Goal: Navigation & Orientation: Find specific page/section

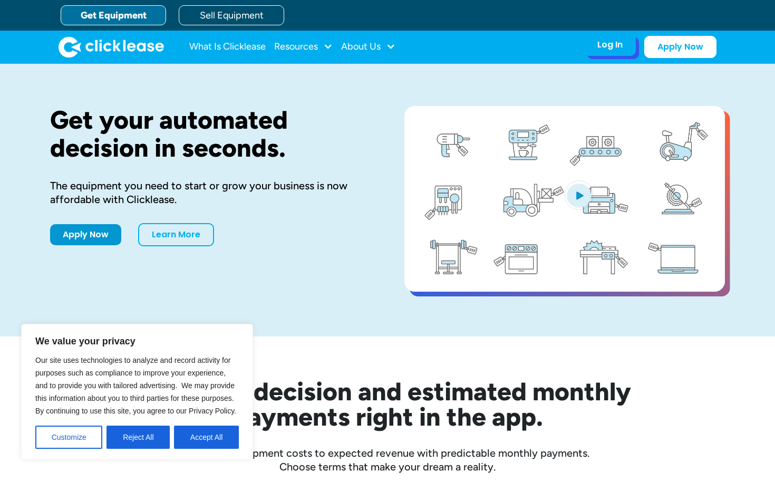
click at [604, 46] on div "Log In" at bounding box center [609, 45] width 25 height 11
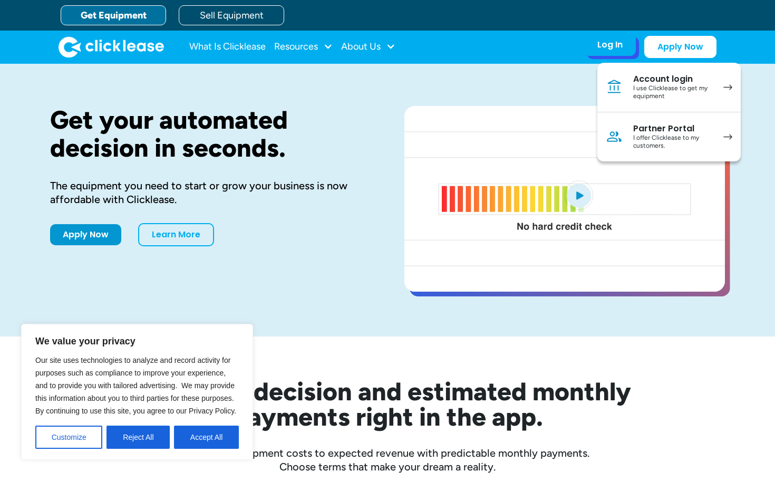
click at [652, 84] on div "I use Clicklease to get my equipment" at bounding box center [673, 92] width 80 height 16
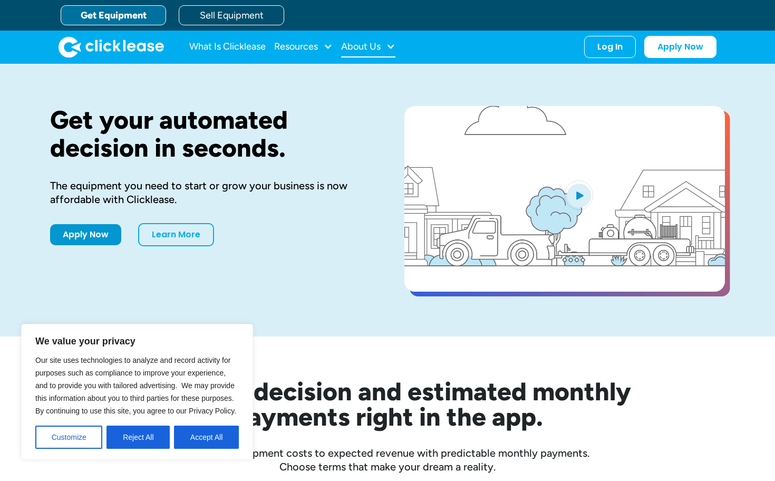
click at [357, 46] on div "About Us" at bounding box center [361, 46] width 40 height 0
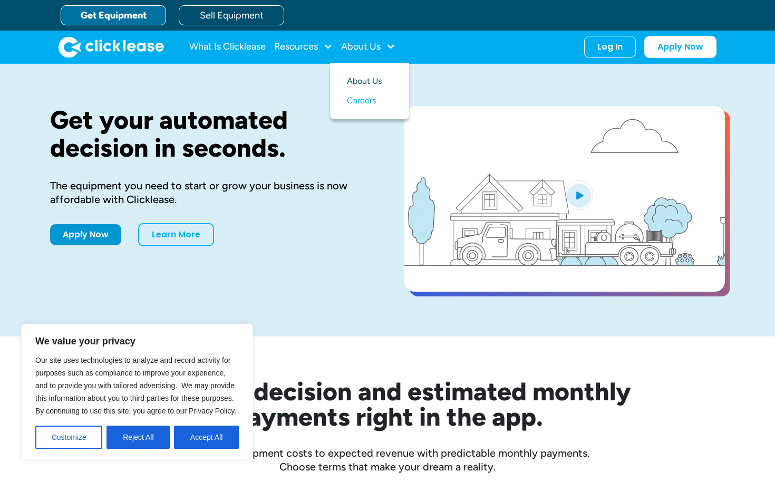
click at [367, 82] on link "About Us" at bounding box center [369, 82] width 45 height 20
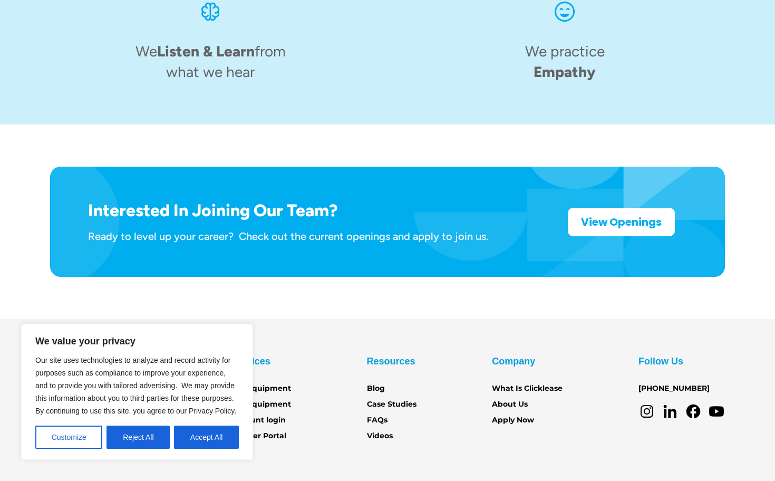
scroll to position [1637, 0]
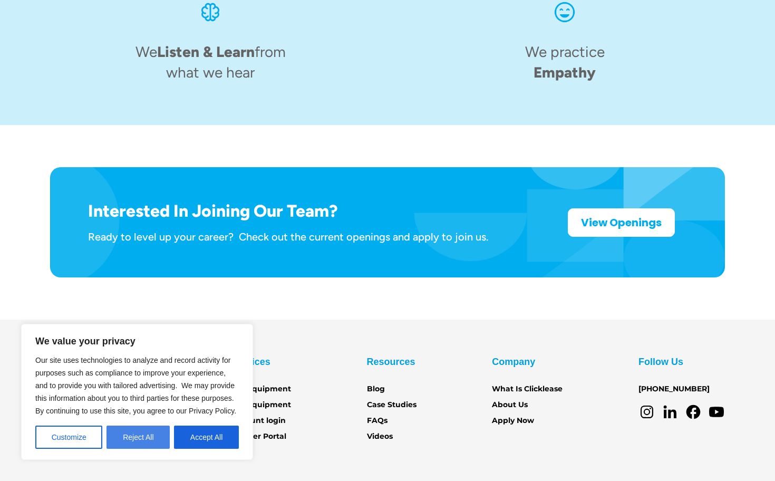
click at [140, 442] on button "Reject All" at bounding box center [137, 436] width 63 height 23
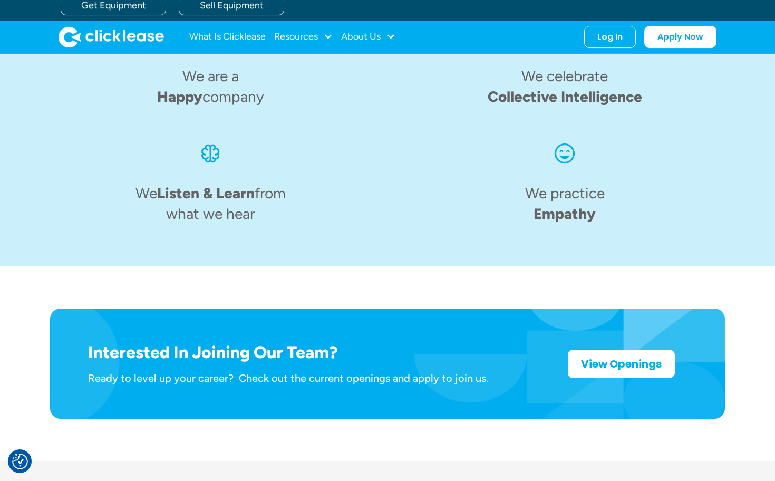
scroll to position [1491, 0]
